Goal: Obtain resource: Obtain resource

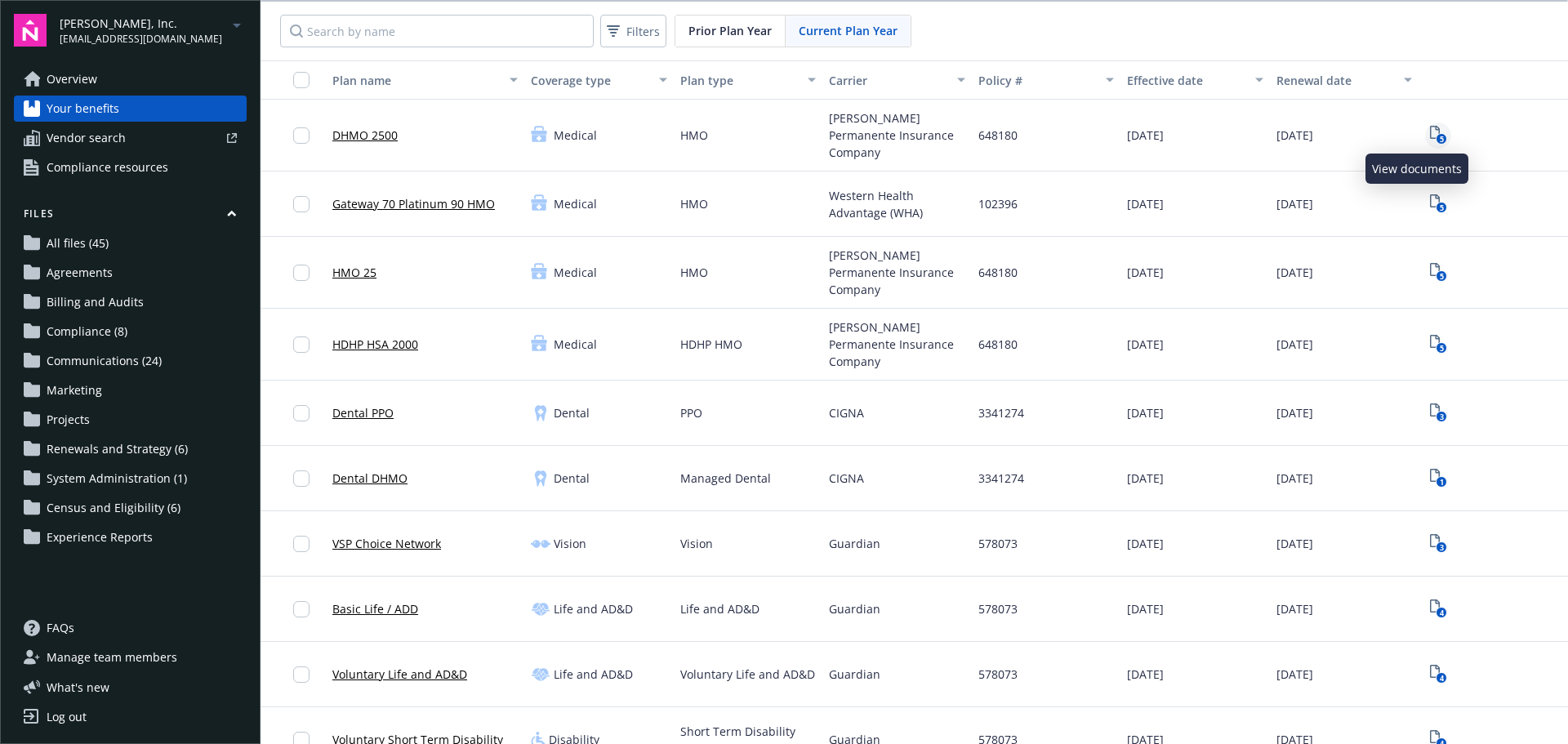
click at [1425, 125] on link "5" at bounding box center [1438, 136] width 26 height 26
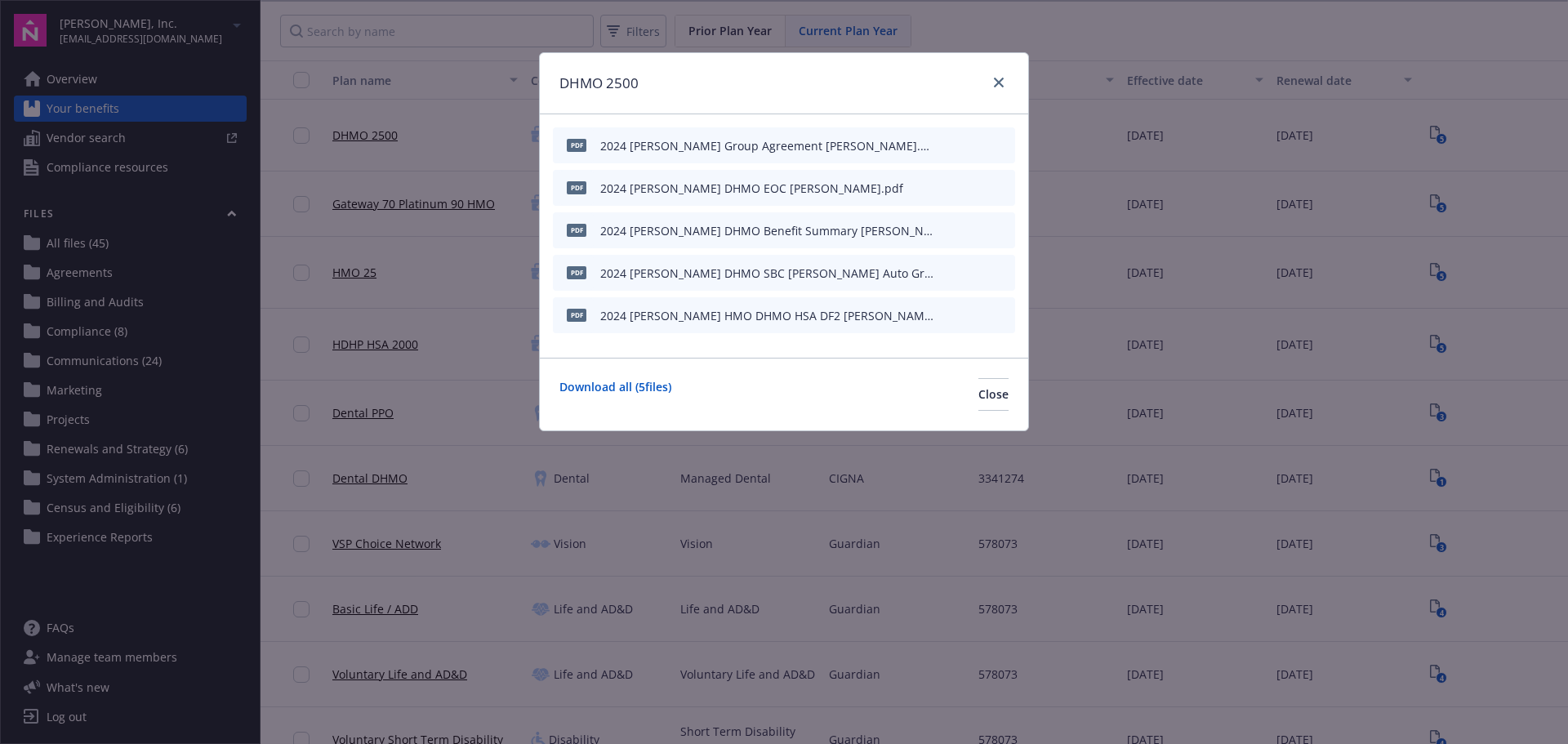
click at [1002, 146] on icon "preview file" at bounding box center [1000, 145] width 15 height 11
click at [979, 404] on button "Close" at bounding box center [994, 394] width 30 height 32
